Goal: Task Accomplishment & Management: Use online tool/utility

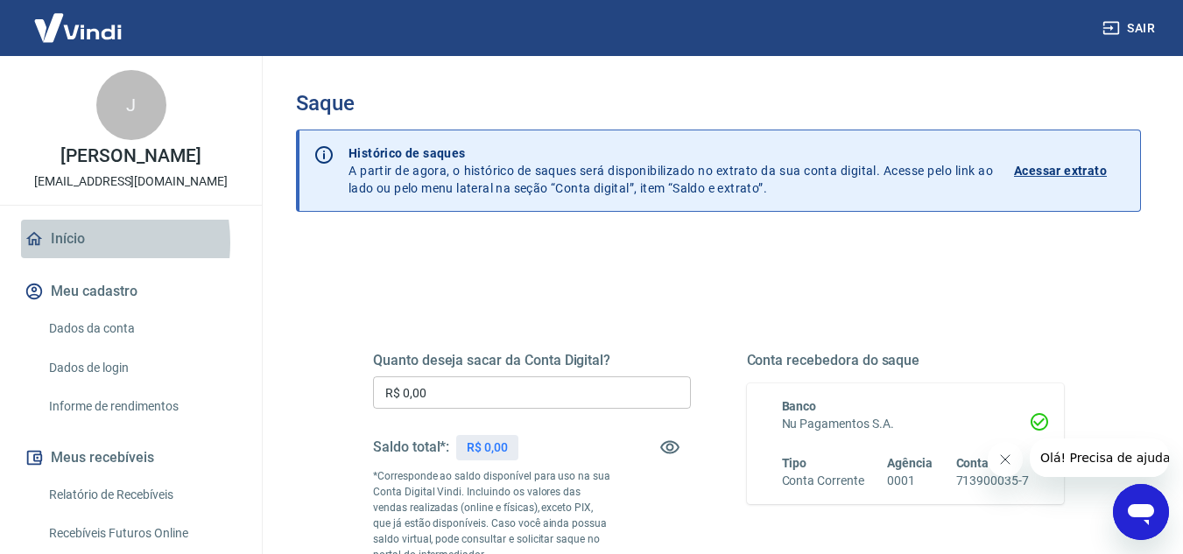
click at [65, 243] on link "Início" at bounding box center [131, 239] width 220 height 39
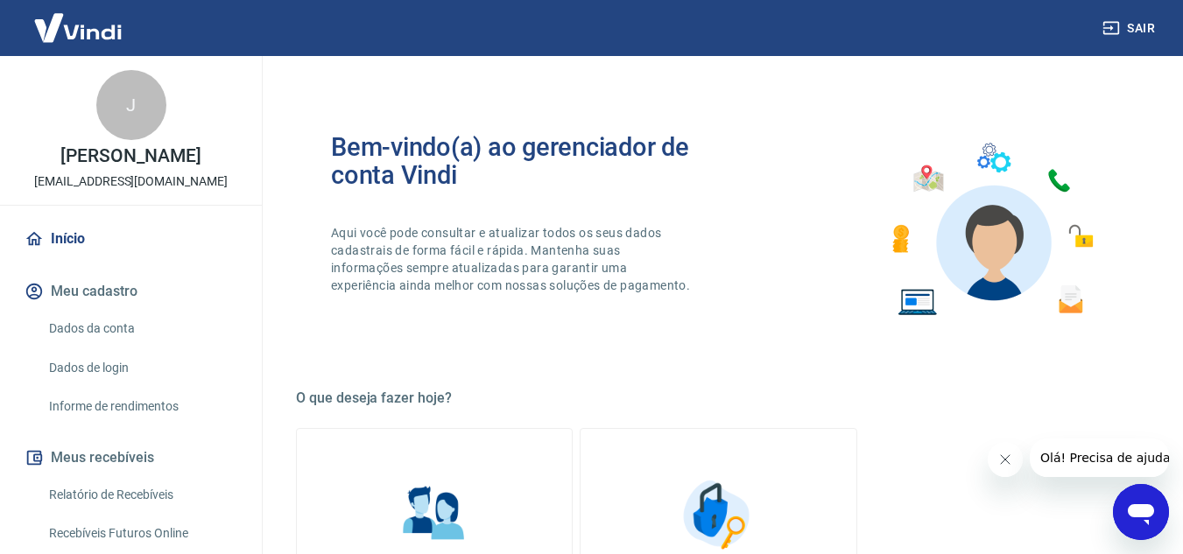
click at [109, 485] on link "Relatório de Recebíveis" at bounding box center [141, 495] width 199 height 36
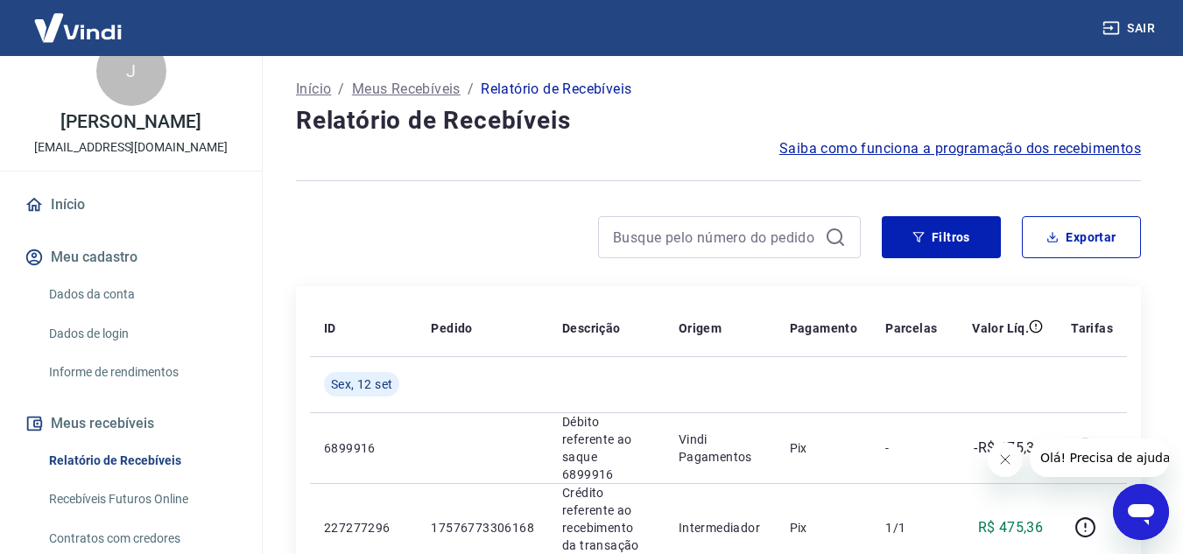
scroll to position [105, 0]
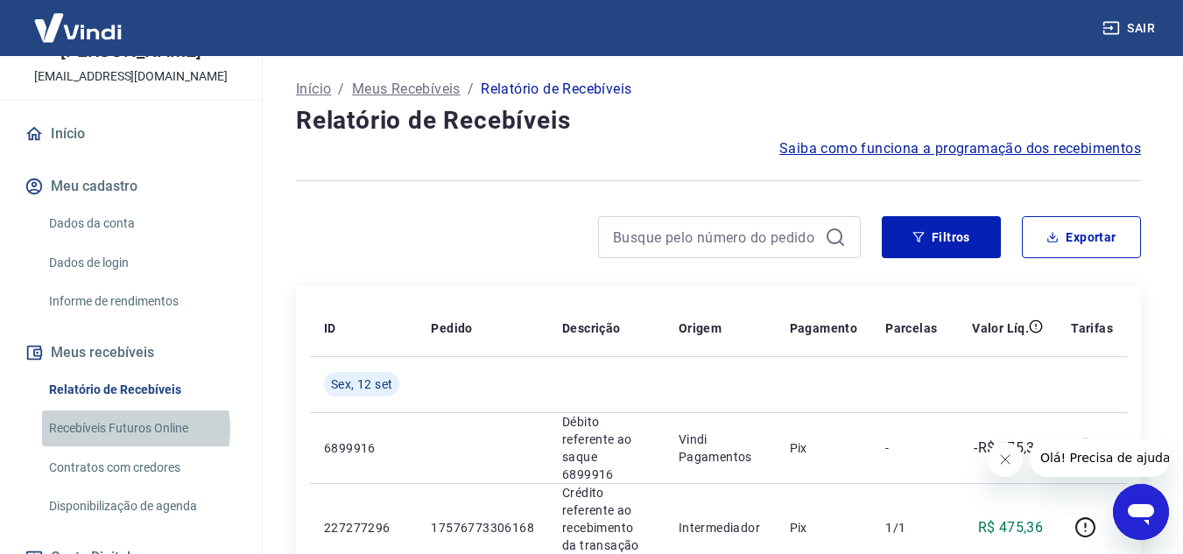
click at [118, 429] on link "Recebíveis Futuros Online" at bounding box center [141, 429] width 199 height 36
